Goal: Information Seeking & Learning: Find specific fact

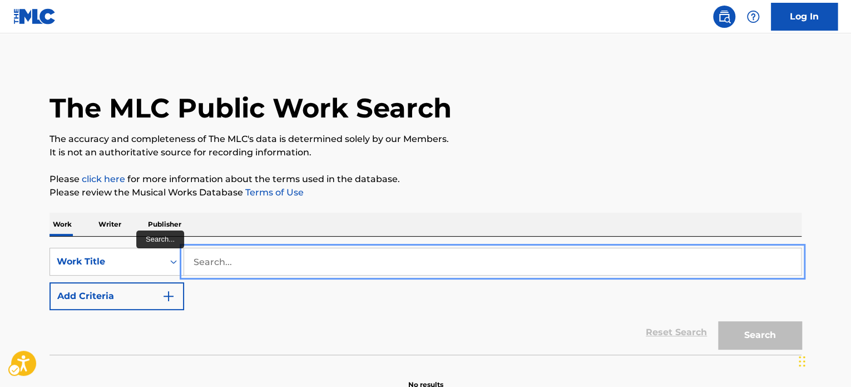
click at [246, 258] on input "Search..." at bounding box center [492, 261] width 617 height 27
paste input "ACCIDENTAL POET"
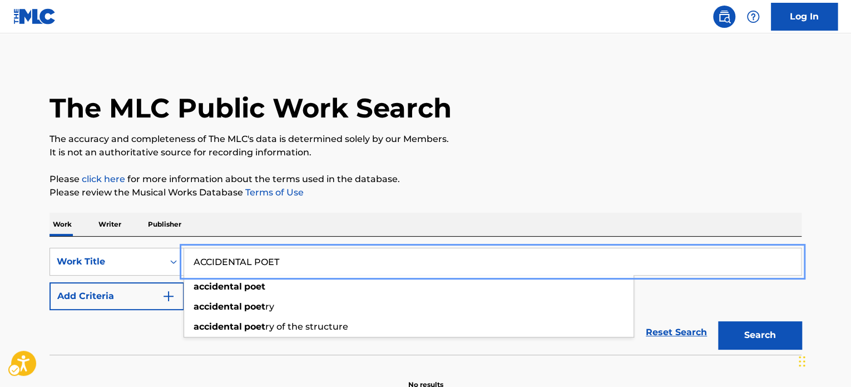
type input "ACCIDENTAL POET"
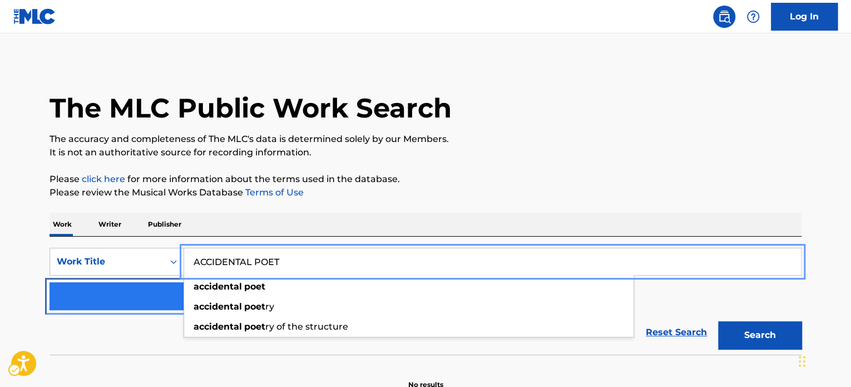
click at [100, 305] on button "Add Criteria" at bounding box center [117, 296] width 135 height 28
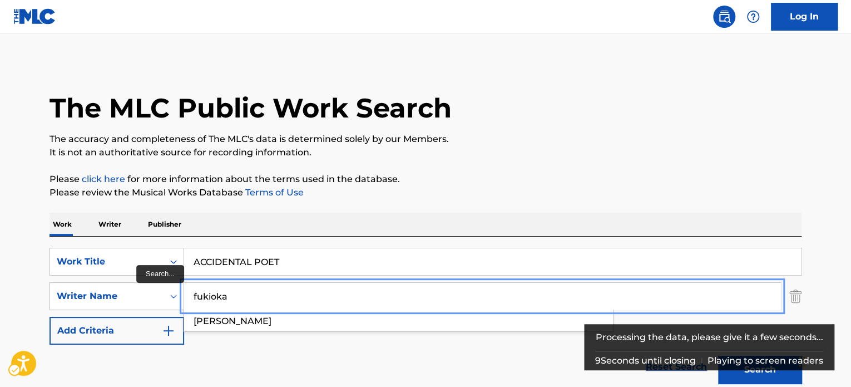
type input "fukioka"
click at [50, 316] on button "Add Criteria" at bounding box center [117, 330] width 135 height 28
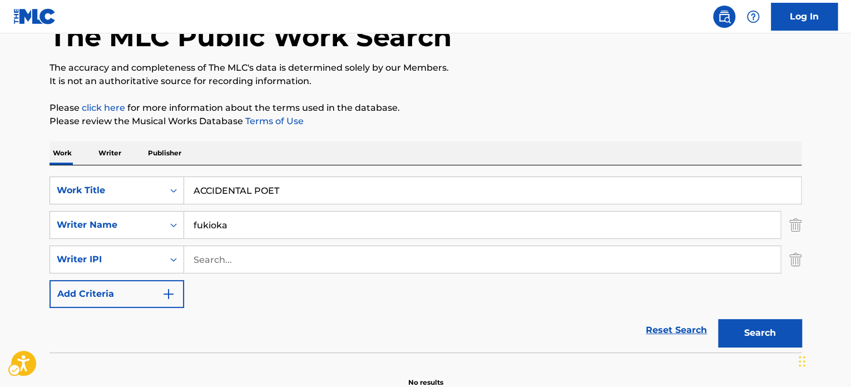
scroll to position [130, 0]
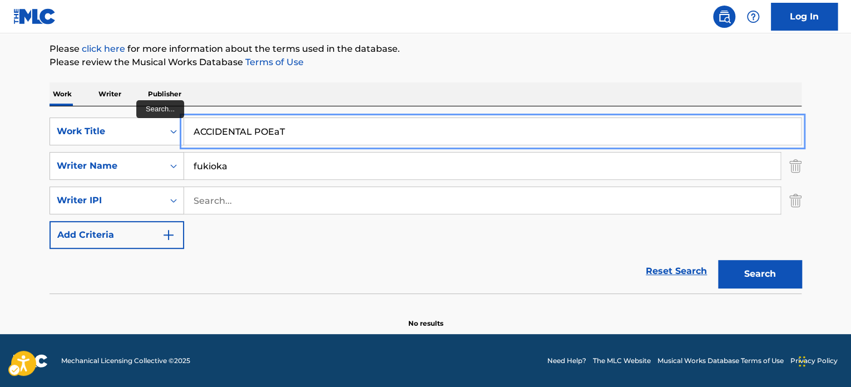
paste input "APPLE"
click at [387, 83] on div "Work Writer Publisher" at bounding box center [426, 93] width 752 height 23
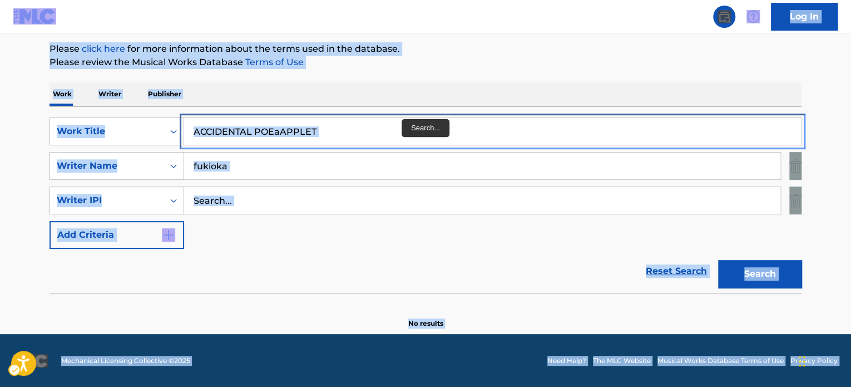
click at [403, 133] on input "ACCIDENTAL POEaAPPLET" at bounding box center [492, 131] width 617 height 27
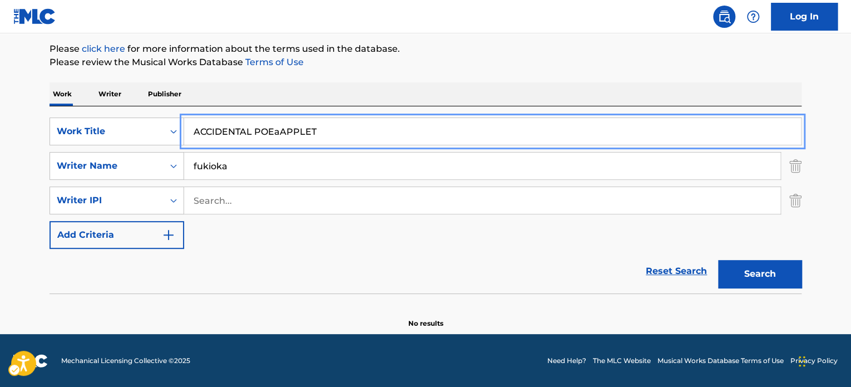
paste input "PPLE"
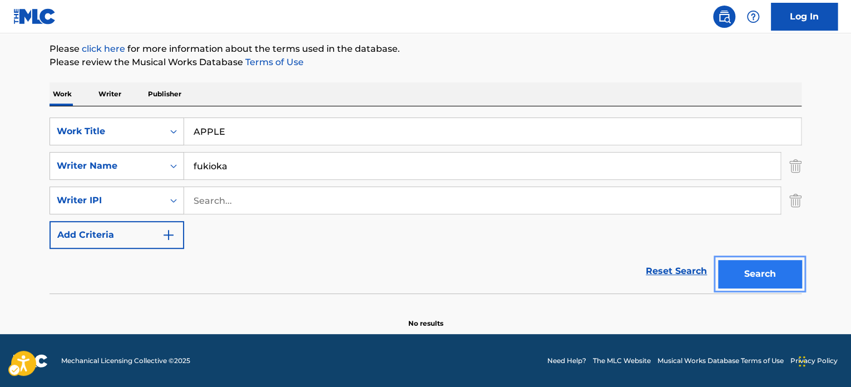
click at [770, 275] on button "Search" at bounding box center [759, 274] width 83 height 28
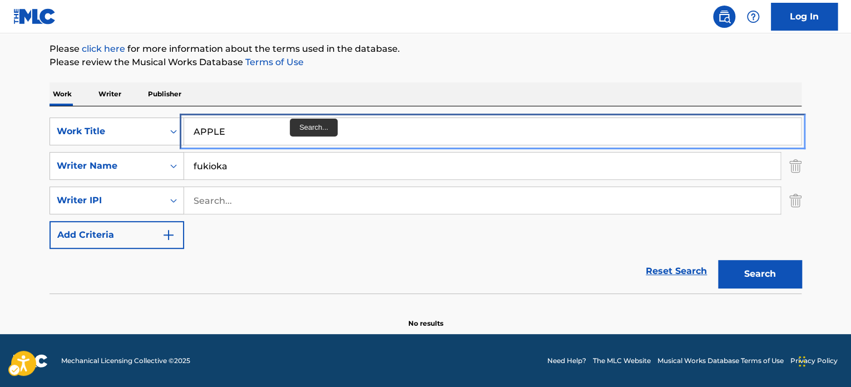
click at [280, 131] on input "APPLE" at bounding box center [492, 131] width 617 height 27
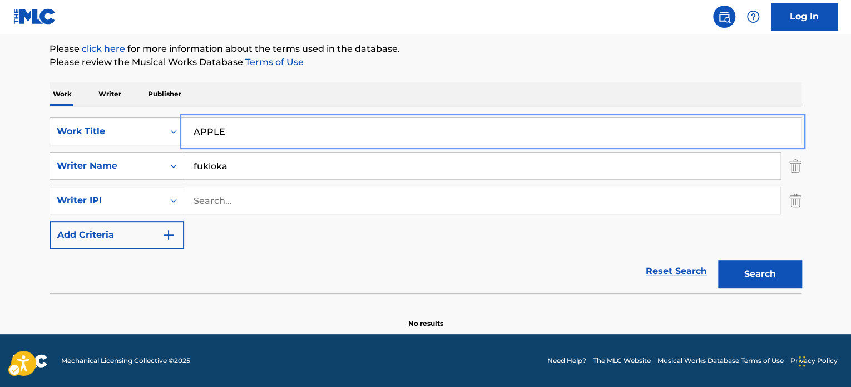
paste input "echo"
type input "echo"
drag, startPoint x: 429, startPoint y: 64, endPoint x: 510, endPoint y: 118, distance: 96.9
click at [429, 64] on p "Please review the Musical Works Database Terms of Use | New Window" at bounding box center [426, 62] width 752 height 13
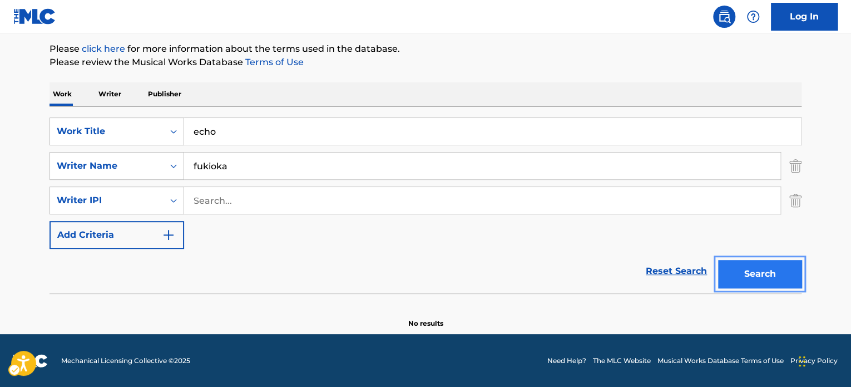
click at [755, 280] on button "Search" at bounding box center [759, 274] width 83 height 28
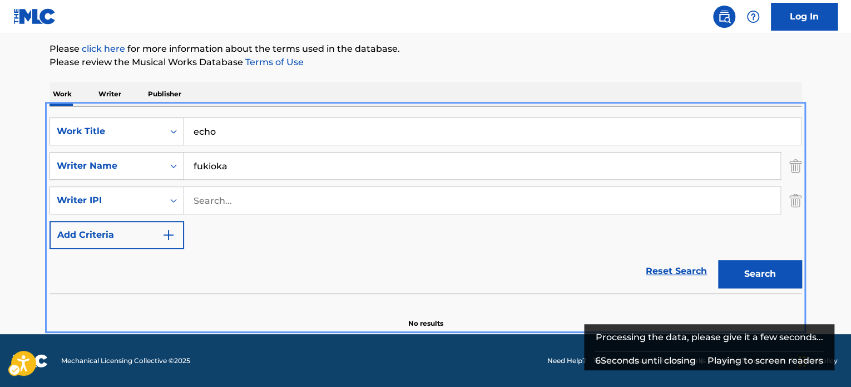
click at [362, 24] on nav "| Redirects to homepage Public Search Log In" at bounding box center [425, 16] width 851 height 33
